Goal: Information Seeking & Learning: Understand process/instructions

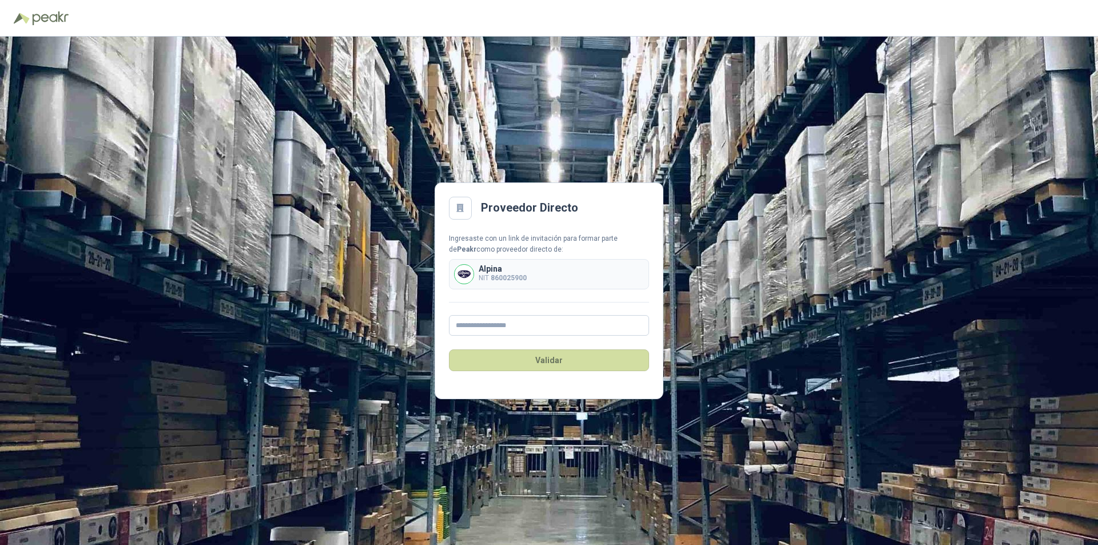
click at [515, 279] on b "860025900" at bounding box center [509, 278] width 36 height 8
click at [499, 327] on input "text" at bounding box center [549, 325] width 200 height 21
type input "**********"
click at [543, 362] on button "Validar" at bounding box center [549, 360] width 200 height 22
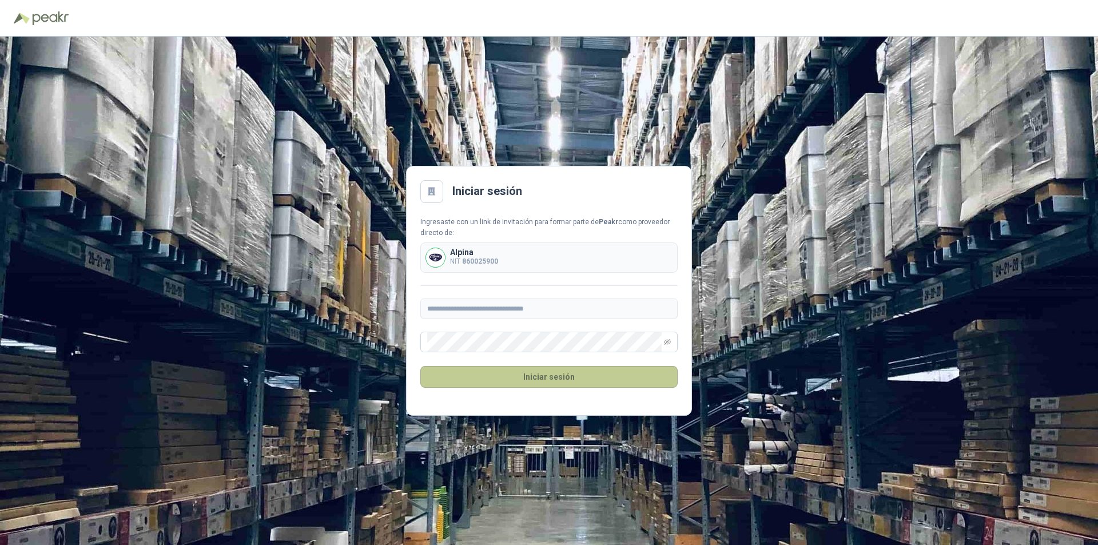
click at [473, 373] on button "Iniciar sesión" at bounding box center [548, 377] width 257 height 22
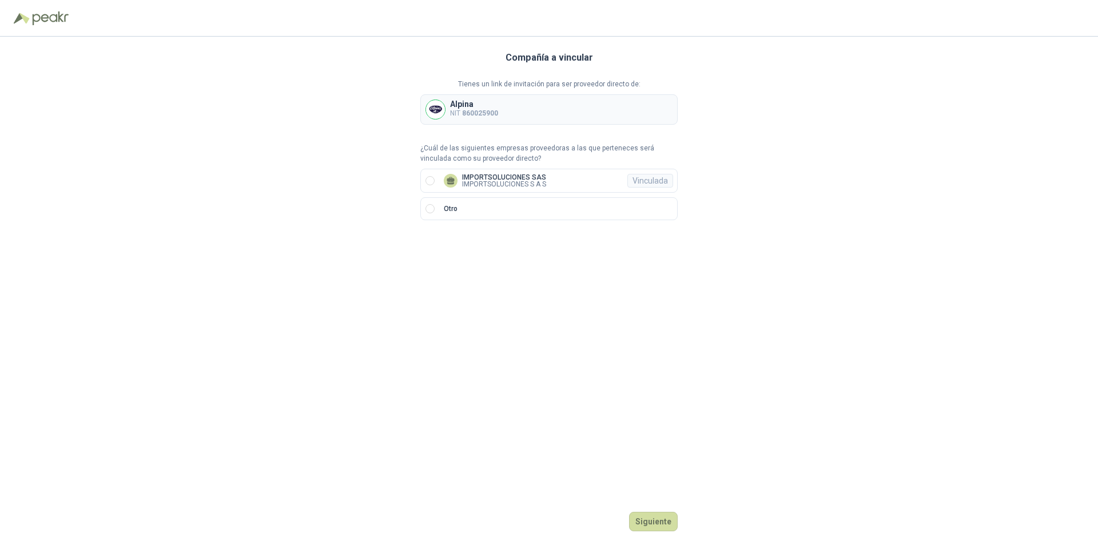
click at [595, 318] on div "Compañía a vincular Tienes un link de invitación para ser proveedor directo de:…" at bounding box center [548, 291] width 257 height 508
click at [589, 54] on h3 "Compañía a vincular" at bounding box center [550, 57] width 88 height 15
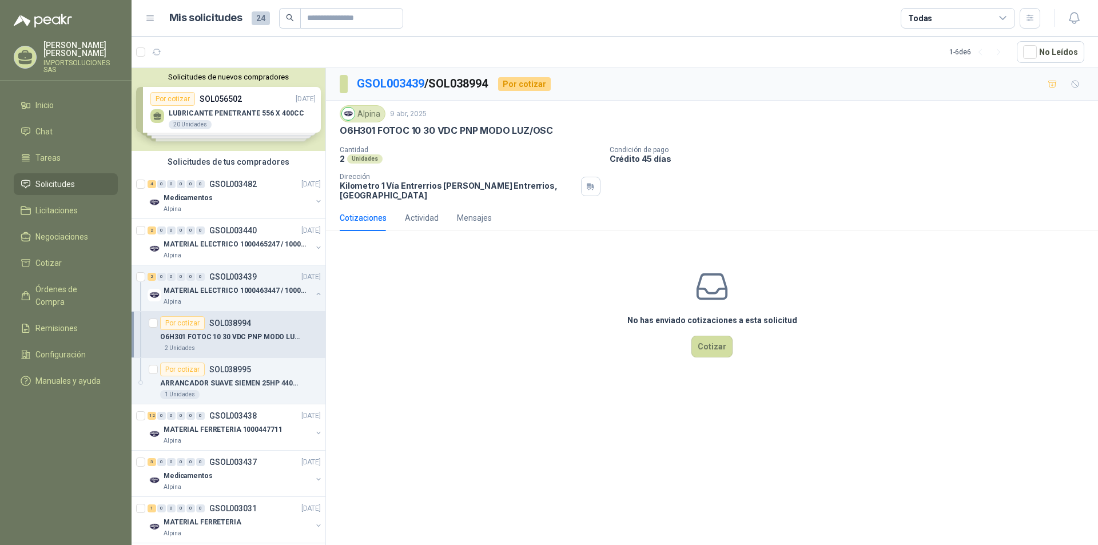
click at [445, 301] on div "No has enviado cotizaciones a esta solicitud Cotizar" at bounding box center [712, 313] width 772 height 146
click at [65, 375] on span "Manuales y ayuda" at bounding box center [67, 381] width 65 height 13
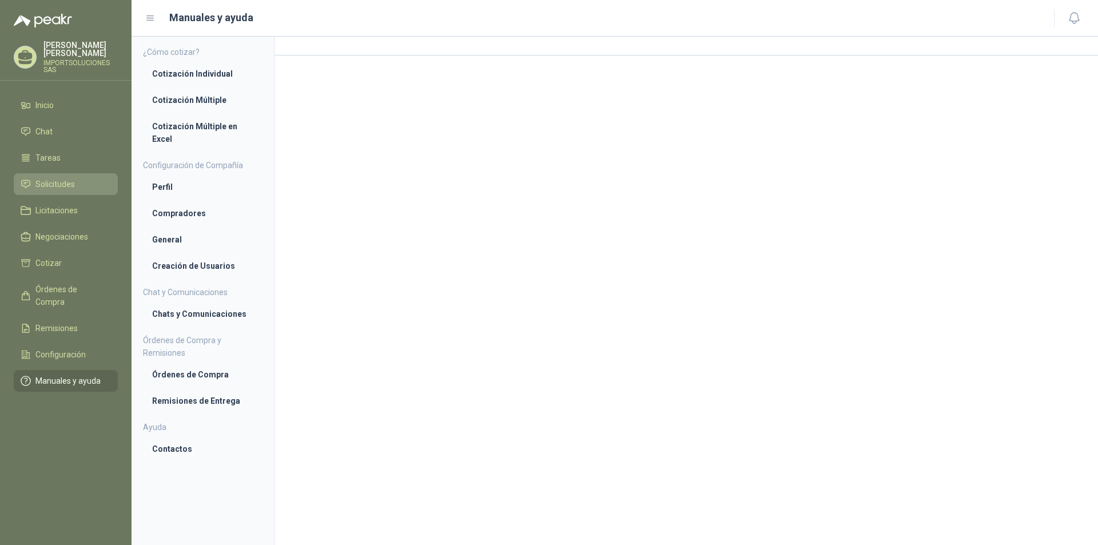
click at [60, 178] on span "Solicitudes" at bounding box center [54, 184] width 39 height 13
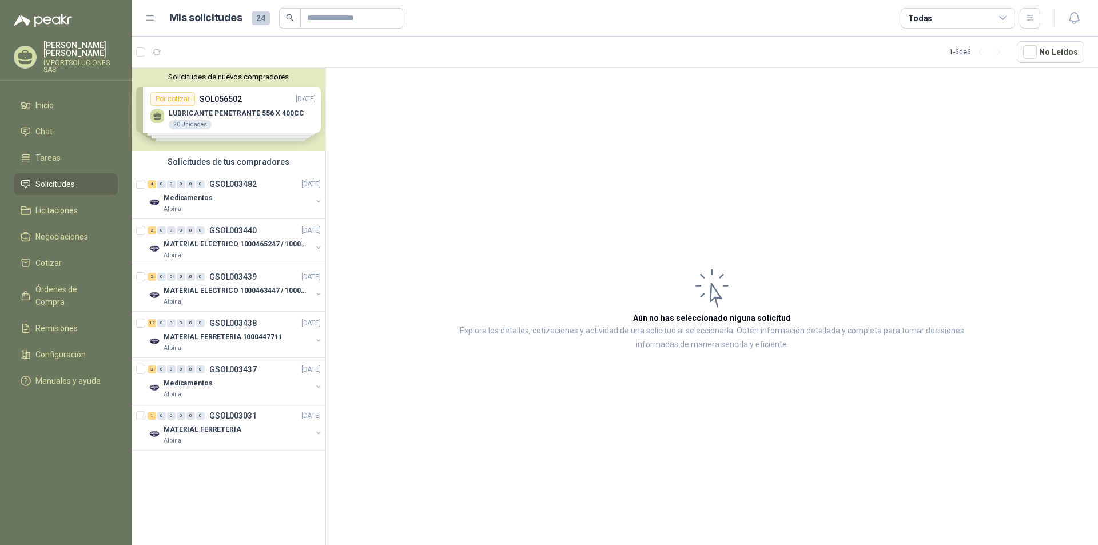
click at [249, 100] on div "Solicitudes de nuevos compradores Por cotizar SOL056502 17/09/25 LUBRICANTE PEN…" at bounding box center [229, 109] width 194 height 83
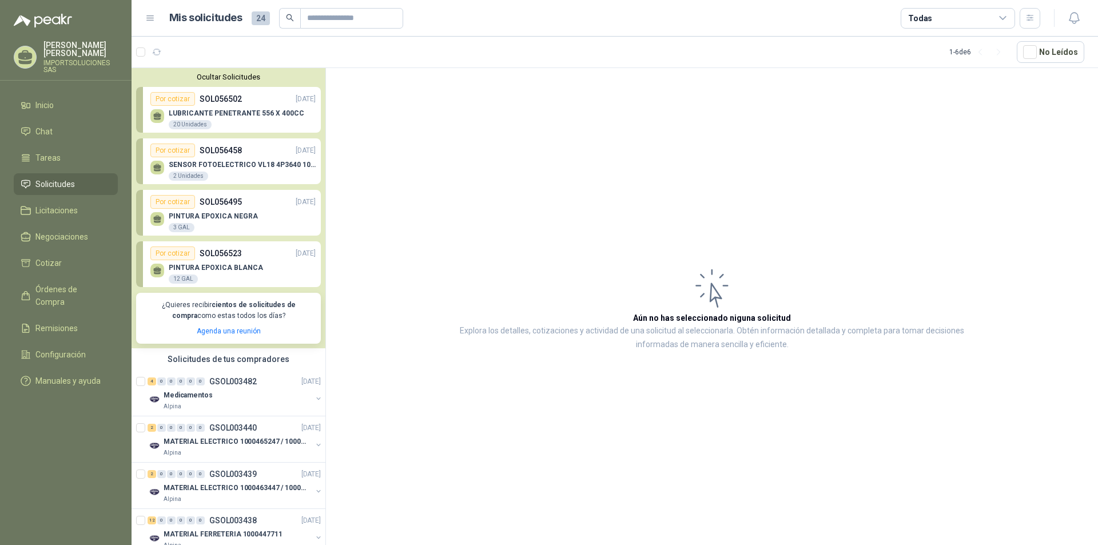
click at [235, 108] on div "LUBRICANTE PENETRANTE 556 X 400CC 20 Unidades" at bounding box center [232, 118] width 165 height 24
click at [183, 123] on div "20 Unidades" at bounding box center [190, 124] width 43 height 9
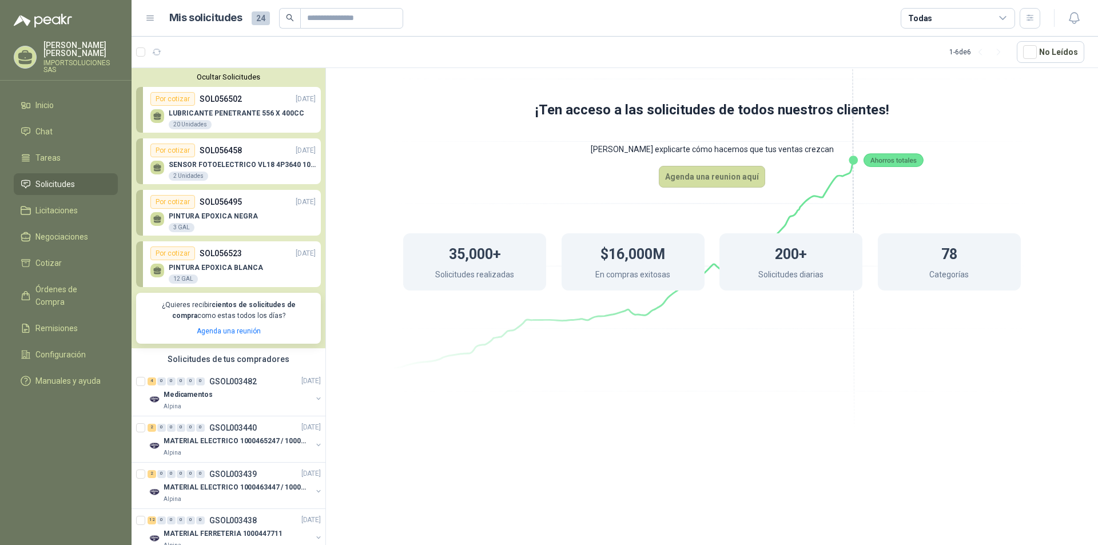
click at [225, 164] on p "SENSOR FOTOELECTRICO VL18 4P3640 10 30 V" at bounding box center [242, 165] width 147 height 8
click at [144, 162] on link "Por cotizar SOL056458 17/09/25 SENSOR FOTOELECTRICO VL18 4P3640 10 30 V 2 Unida…" at bounding box center [228, 161] width 185 height 46
click at [243, 166] on p "SENSOR FOTOELECTRICO VL18 4P3640 10 30 V" at bounding box center [242, 165] width 147 height 8
click at [242, 167] on p "SENSOR FOTOELECTRICO VL18 4P3640 10 30 V" at bounding box center [242, 165] width 147 height 8
click at [231, 219] on p "PINTURA EPOXICA NEGRA" at bounding box center [213, 216] width 89 height 8
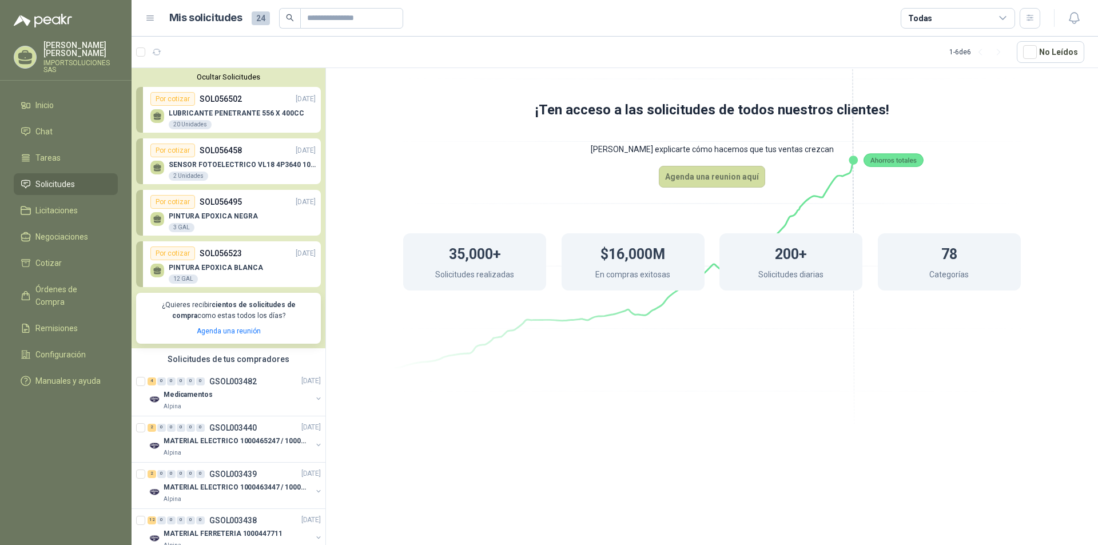
click at [167, 205] on div "Por cotizar" at bounding box center [172, 202] width 45 height 14
click at [238, 239] on div "Ocultar Solicitudes Por cotizar SOL056502 17/09/25 LUBRICANTE PENETRANTE 556 X …" at bounding box center [229, 208] width 194 height 280
click at [262, 208] on div "Por cotizar SOL056495 17/09/25" at bounding box center [232, 202] width 165 height 14
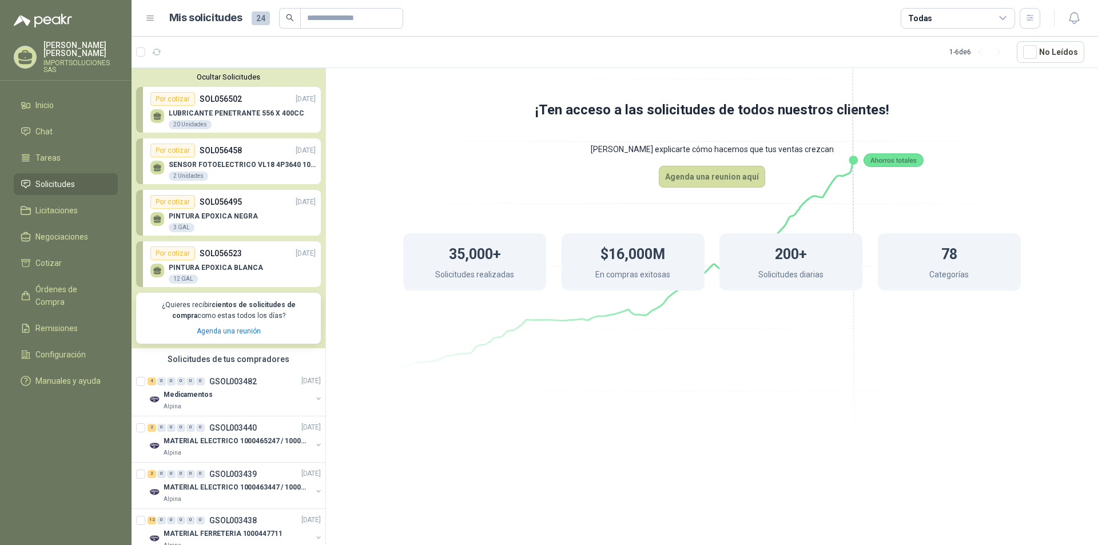
click at [262, 208] on div "Por cotizar SOL056495 17/09/25" at bounding box center [232, 202] width 165 height 14
click at [262, 209] on div "Por cotizar SOL056495 17/09/25" at bounding box center [232, 202] width 165 height 14
click at [240, 264] on div "PINTURA EPOXICA BLANCA 12 GAL" at bounding box center [232, 272] width 165 height 24
click at [66, 375] on span "Manuales y ayuda" at bounding box center [67, 381] width 65 height 13
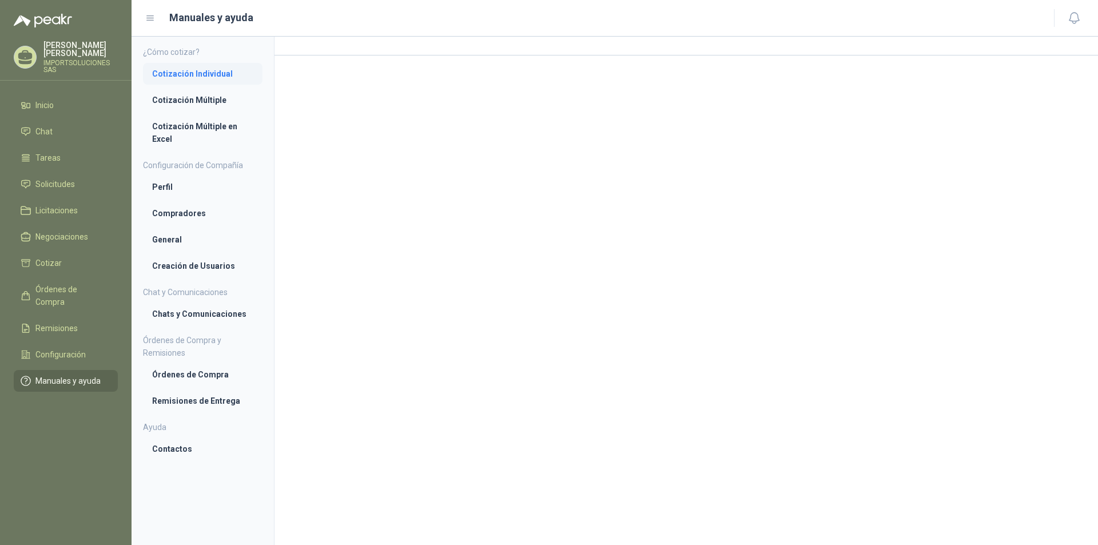
click at [200, 78] on li "Cotización Individual" at bounding box center [202, 73] width 101 height 13
click at [204, 99] on li "Cotización Múltiple" at bounding box center [202, 101] width 101 height 13
click at [221, 72] on li "Cotización Individual" at bounding box center [202, 73] width 101 height 13
